Goal: Task Accomplishment & Management: Manage account settings

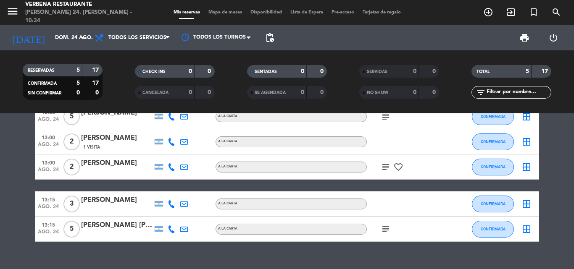
scroll to position [42, 0]
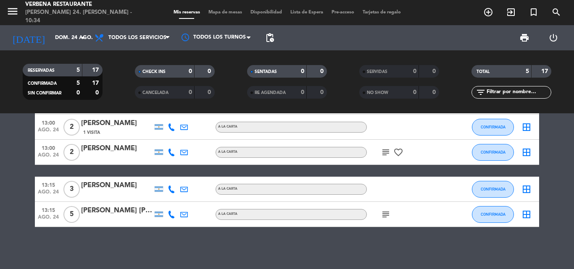
drag, startPoint x: 81, startPoint y: 210, endPoint x: 137, endPoint y: 213, distance: 56.3
click at [137, 213] on div "13:15 ago. 24 5 maria itati faccioli A LA CARTA subject CONFIRMADA border_all" at bounding box center [287, 214] width 504 height 25
click at [126, 214] on div "[PERSON_NAME]" at bounding box center [116, 210] width 71 height 11
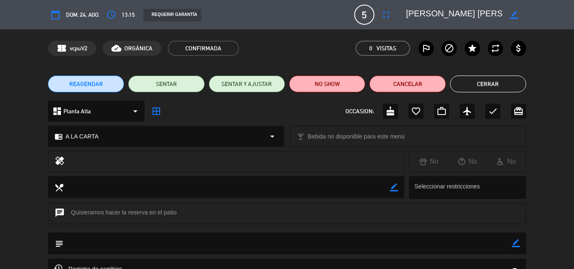
drag, startPoint x: 405, startPoint y: 12, endPoint x: 524, endPoint y: 8, distance: 119.0
click at [532, 4] on div "calendar_today dom. 24, ago. access_time 13:15 REQUERIR GARANTÍA 5 maria itati …" at bounding box center [287, 14] width 574 height 29
click at [445, 16] on textarea at bounding box center [454, 14] width 96 height 15
drag, startPoint x: 398, startPoint y: 18, endPoint x: 412, endPoint y: 12, distance: 15.1
click at [412, 12] on editable-input "border_color" at bounding box center [461, 14] width 130 height 15
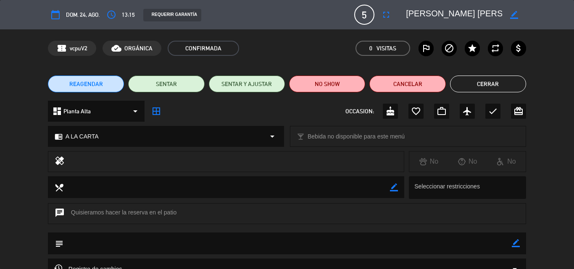
drag, startPoint x: 405, startPoint y: 11, endPoint x: 448, endPoint y: 20, distance: 43.3
click at [462, 18] on div "border_color" at bounding box center [463, 14] width 126 height 15
drag, startPoint x: 409, startPoint y: 12, endPoint x: 476, endPoint y: 16, distance: 67.8
click at [476, 16] on textarea at bounding box center [454, 14] width 96 height 15
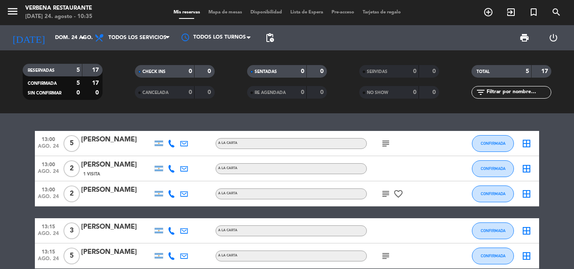
click at [384, 142] on icon "subject" at bounding box center [386, 144] width 10 height 10
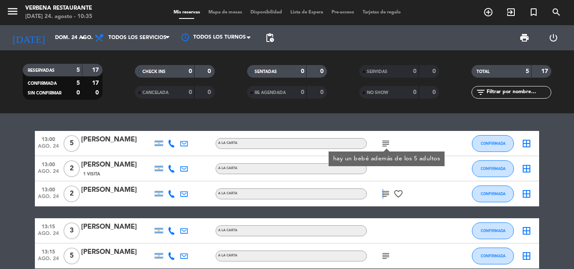
click at [381, 195] on icon "subject" at bounding box center [386, 194] width 10 height 10
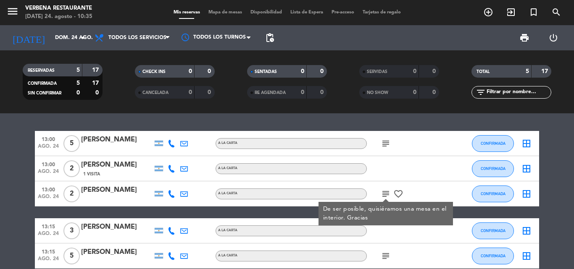
click at [385, 258] on icon "subject" at bounding box center [386, 256] width 10 height 10
